Goal: Task Accomplishment & Management: Manage account settings

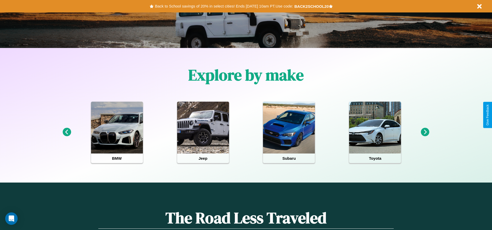
scroll to position [108, 0]
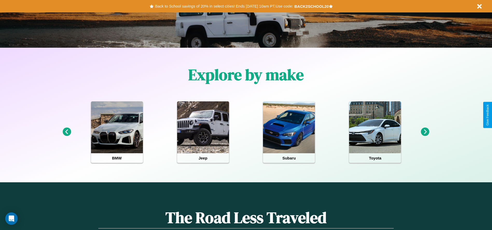
click at [425, 132] on icon at bounding box center [425, 132] width 9 height 9
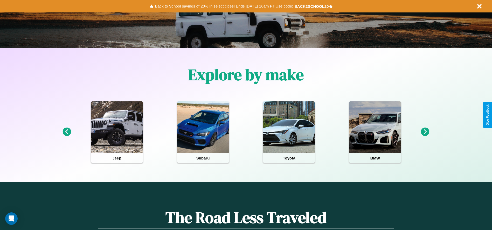
click at [67, 132] on icon at bounding box center [66, 132] width 9 height 9
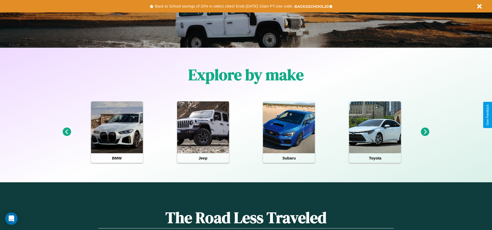
click at [425, 132] on icon at bounding box center [425, 132] width 9 height 9
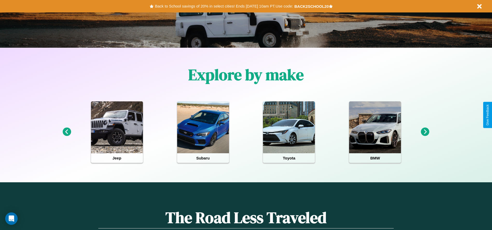
click at [67, 132] on icon at bounding box center [66, 132] width 9 height 9
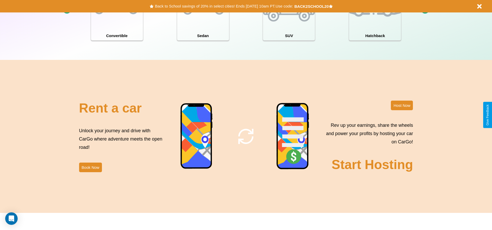
scroll to position [744, 0]
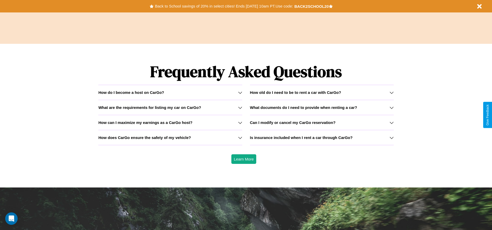
click at [170, 107] on h3 "What are the requirements for listing my car on CarGo?" at bounding box center [149, 107] width 103 height 4
click at [170, 122] on h3 "How can I maximize my earnings as a CarGo host?" at bounding box center [145, 122] width 94 height 4
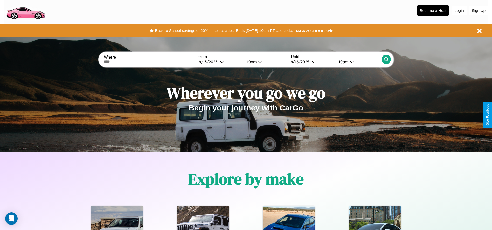
scroll to position [0, 0]
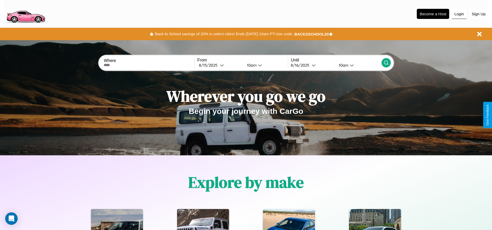
click at [459, 14] on button "Login" at bounding box center [459, 14] width 15 height 10
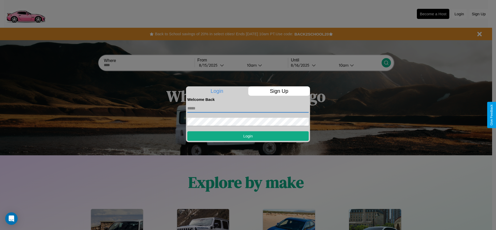
click at [248, 108] on input "text" at bounding box center [247, 108] width 121 height 8
type input "**********"
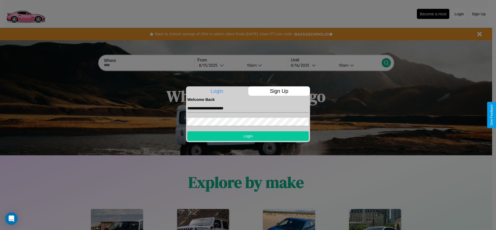
click at [248, 136] on button "Login" at bounding box center [247, 136] width 121 height 10
